Goal: Transaction & Acquisition: Download file/media

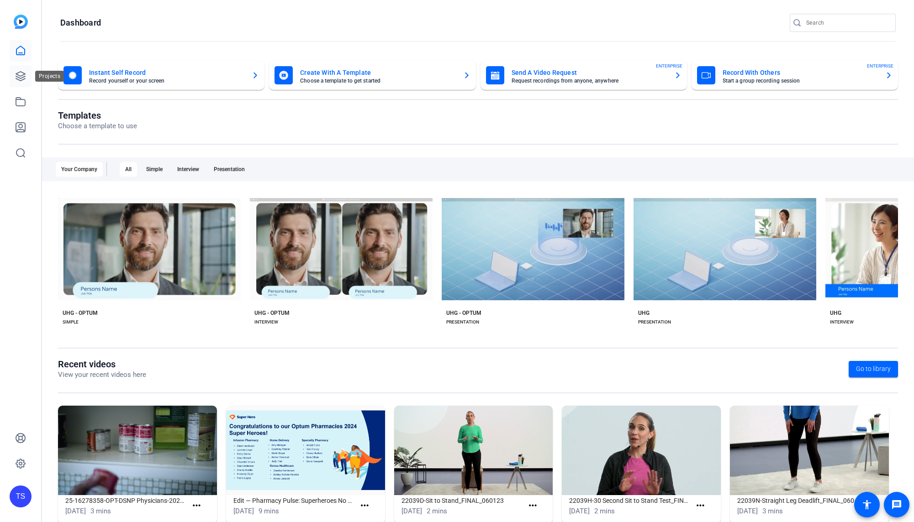
click at [21, 78] on icon at bounding box center [20, 76] width 11 height 11
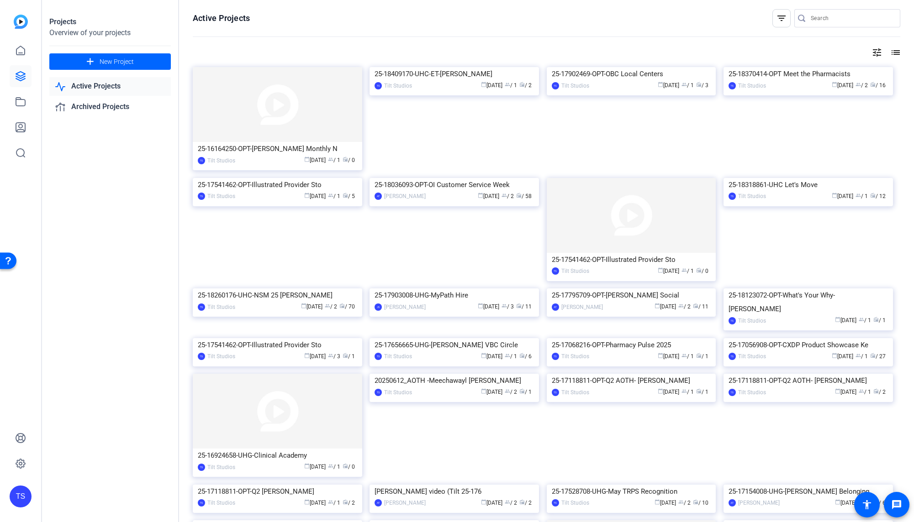
click at [810, 23] on input "Search" at bounding box center [851, 18] width 82 height 11
type input "social"
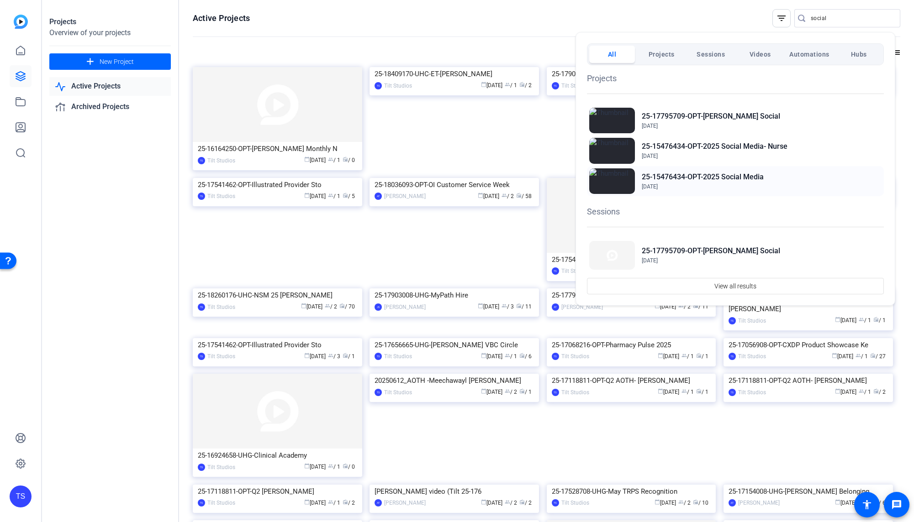
click at [742, 180] on h2 "25-15476434-OPT-2025 Social Media" at bounding box center [702, 177] width 122 height 11
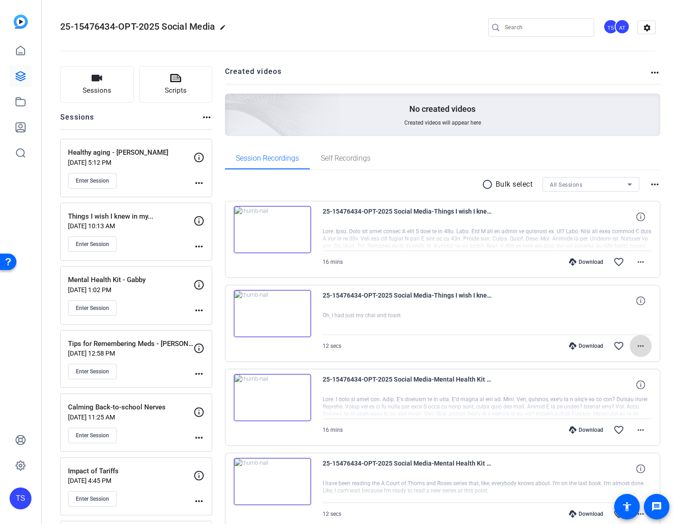
click at [640, 346] on mat-icon "more_horiz" at bounding box center [641, 346] width 11 height 11
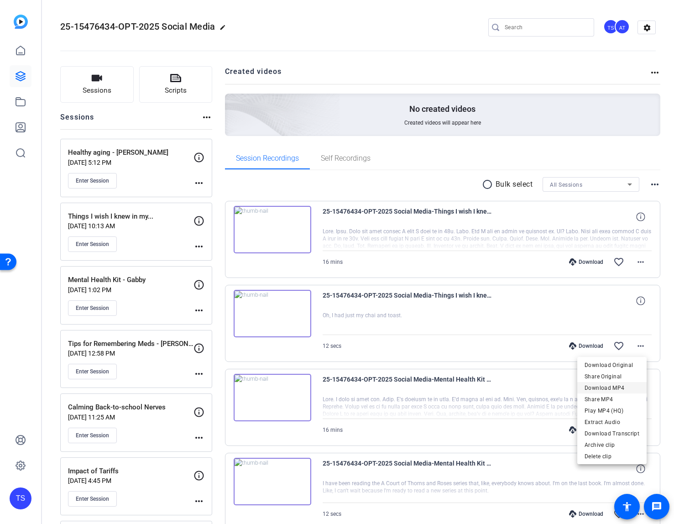
click at [616, 389] on span "Download MP4" at bounding box center [612, 388] width 55 height 11
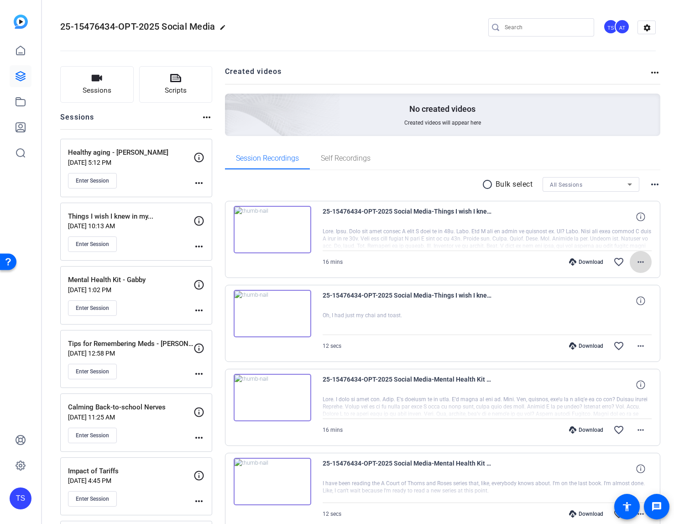
click at [636, 263] on mat-icon "more_horiz" at bounding box center [641, 262] width 11 height 11
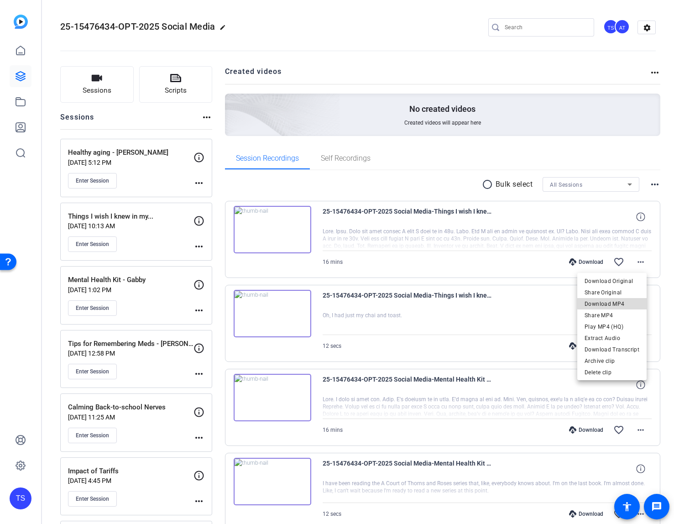
click at [622, 302] on span "Download MP4" at bounding box center [612, 304] width 55 height 11
